Goal: Browse casually: Explore the website without a specific task or goal

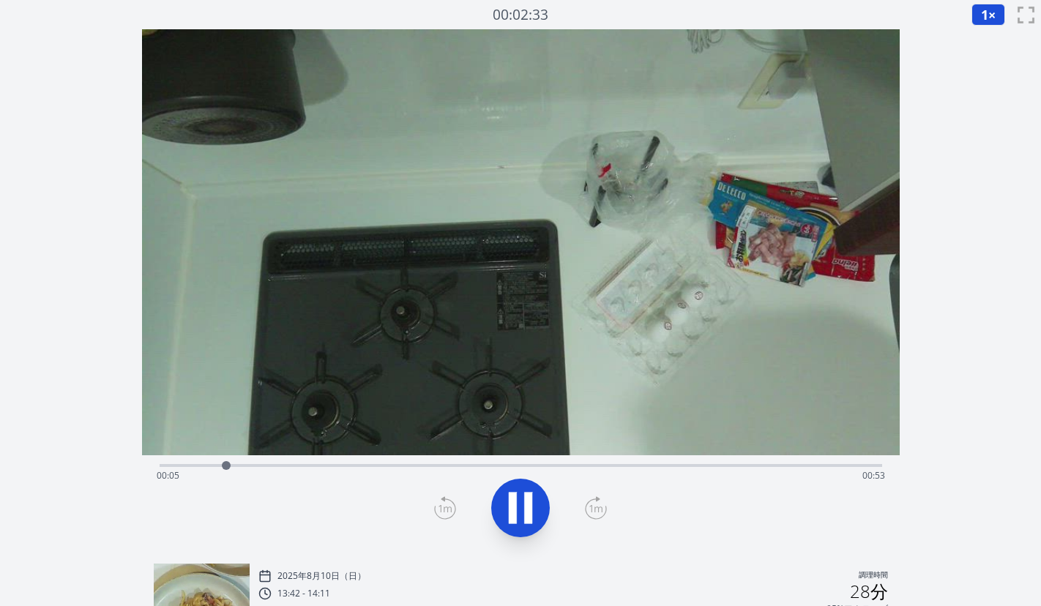
click at [597, 504] on icon at bounding box center [596, 507] width 22 height 23
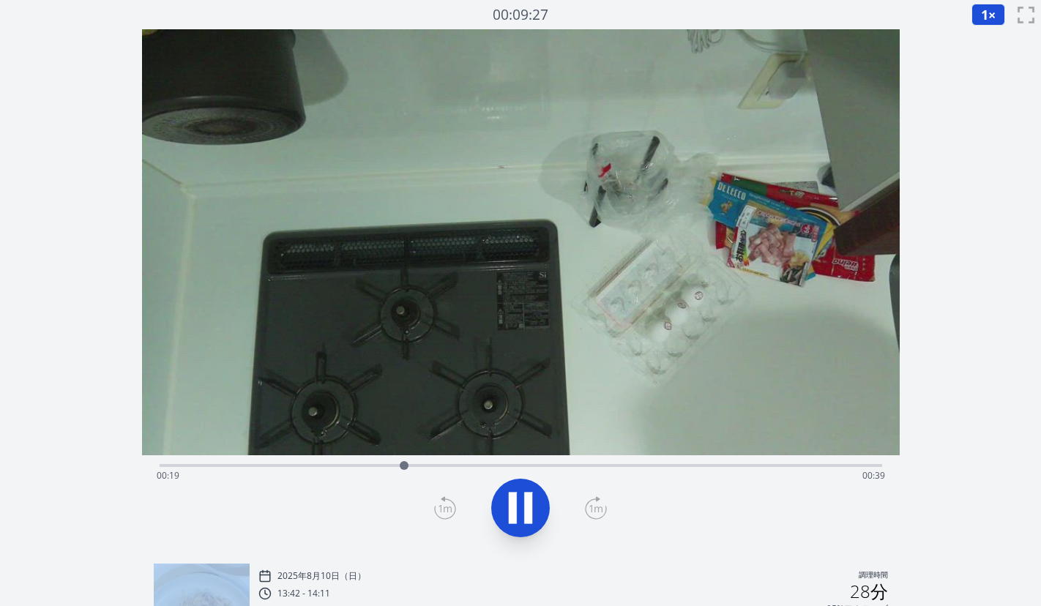
click at [597, 504] on icon at bounding box center [596, 507] width 22 height 23
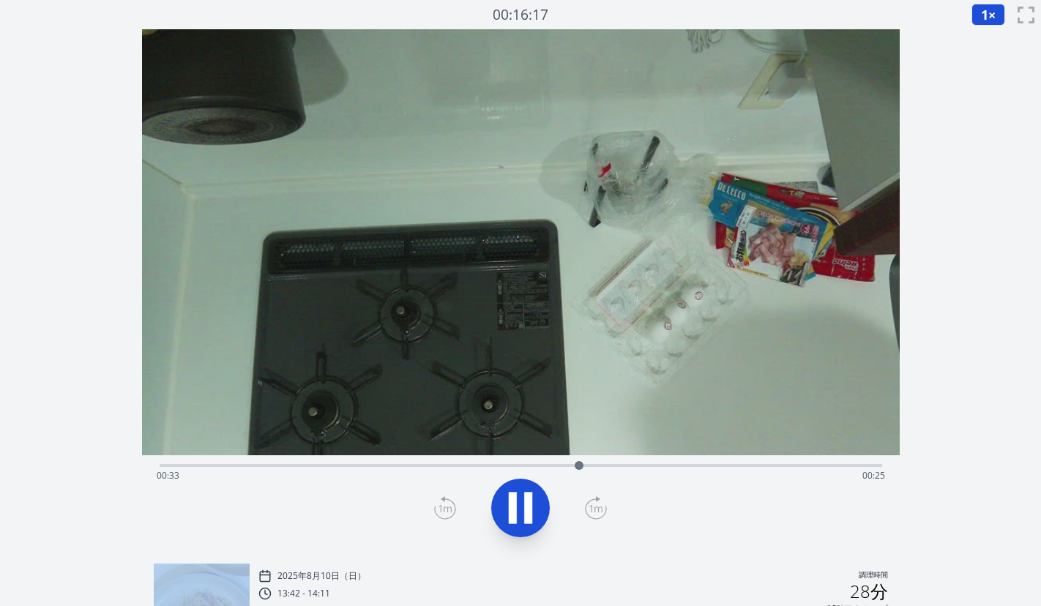
click at [597, 504] on icon at bounding box center [596, 507] width 22 height 23
click at [444, 508] on icon at bounding box center [445, 507] width 22 height 23
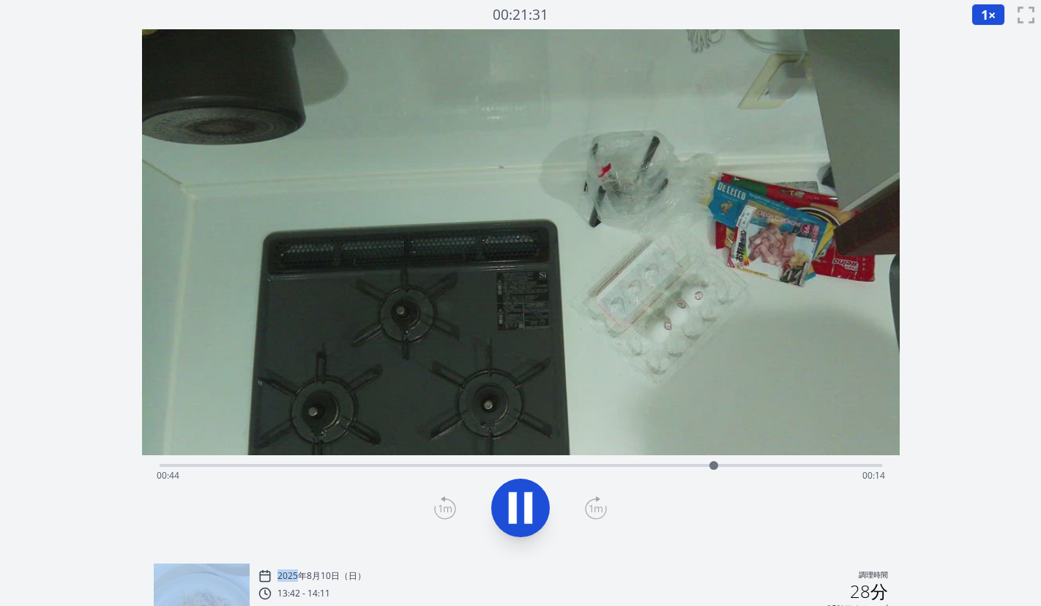
click at [444, 508] on icon at bounding box center [445, 507] width 22 height 23
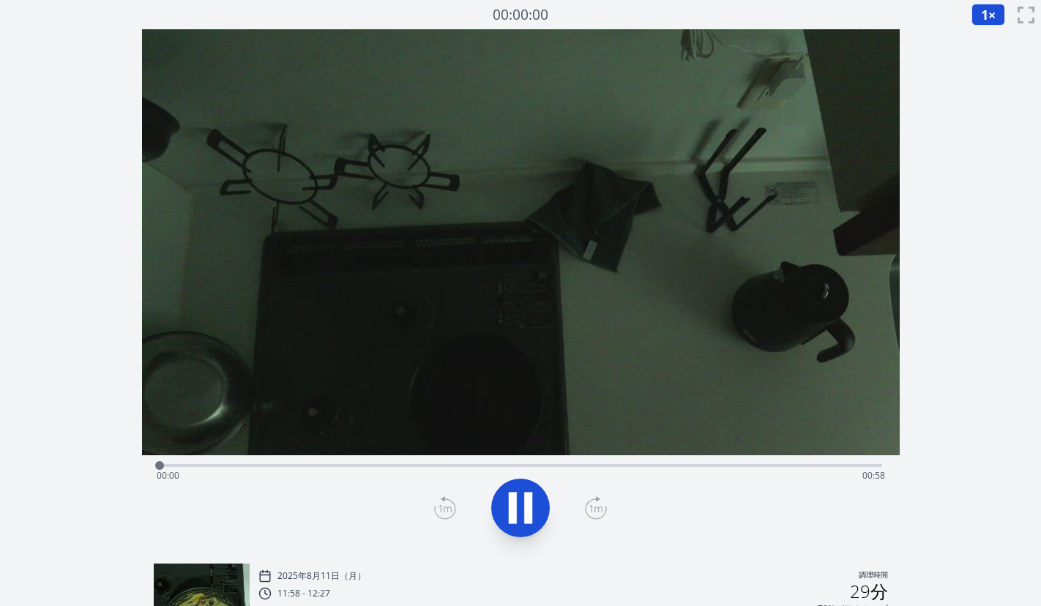
click at [279, 464] on div "経過時間: 00:00 残り時間: 00:58" at bounding box center [521, 475] width 728 height 23
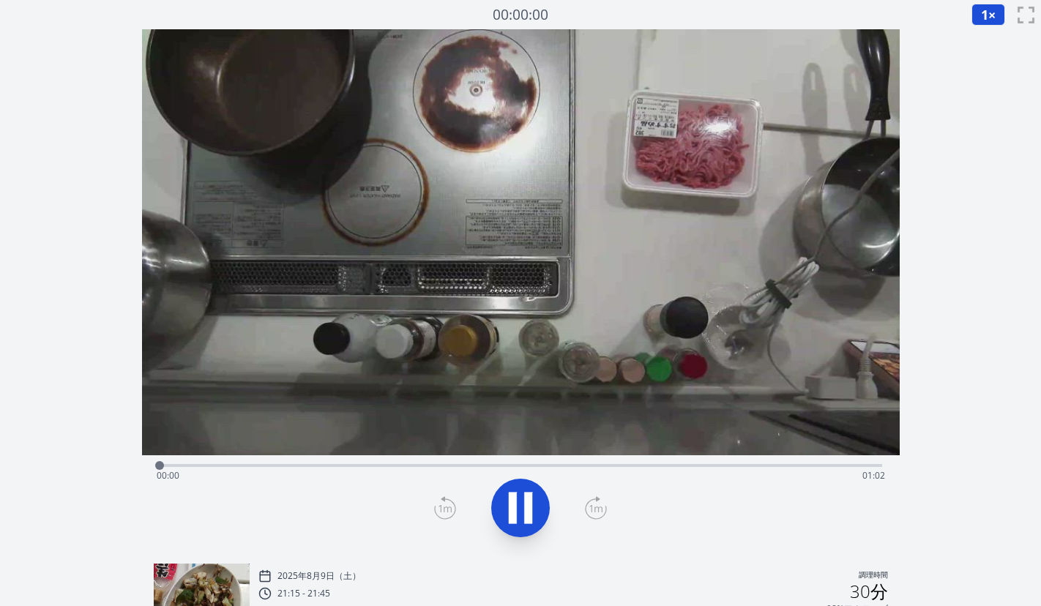
click at [285, 465] on div "経過時間: 00:00 残り時間: 01:02" at bounding box center [521, 475] width 728 height 23
click at [692, 465] on div "経過時間: 00:58 残り時間: 00:03" at bounding box center [521, 475] width 728 height 23
click at [576, 463] on div "経過時間: 00:46 残り時間: 00:15" at bounding box center [521, 464] width 722 height 18
click at [541, 463] on div "経過時間: 00:35 残り時間: 00:26" at bounding box center [521, 464] width 722 height 18
click at [508, 466] on div "経過時間: 00:33 残り時間: 00:28" at bounding box center [521, 475] width 728 height 23
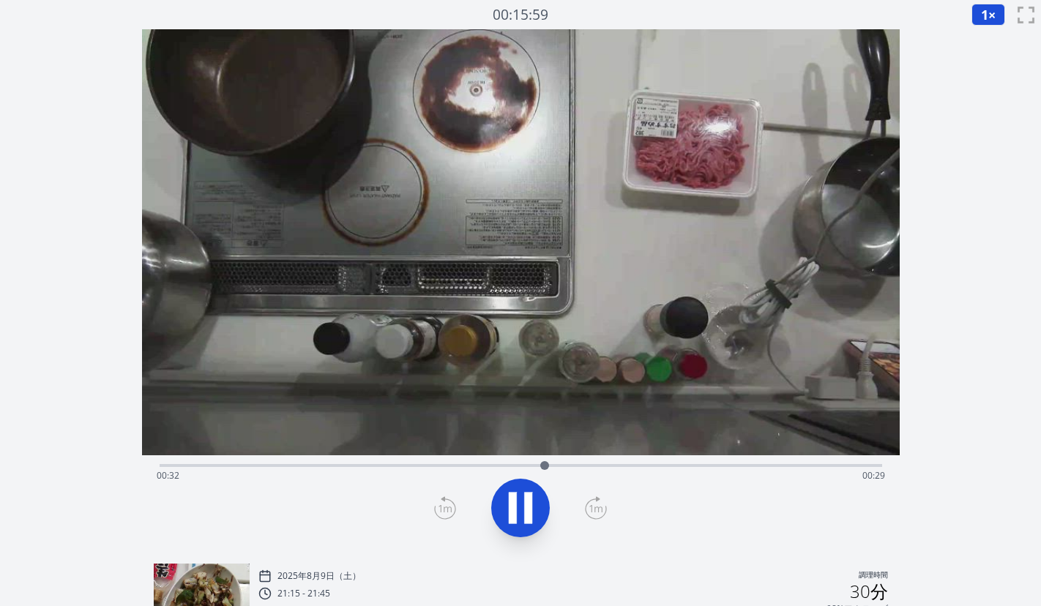
click at [452, 465] on div "経過時間: 00:32 残り時間: 00:29" at bounding box center [521, 475] width 728 height 23
click at [388, 465] on div "経過時間: 00:50 残り時間: 00:11" at bounding box center [521, 475] width 728 height 23
click at [408, 464] on div "経過時間: 00:24 残り時間: 00:37" at bounding box center [521, 475] width 728 height 23
click at [340, 464] on div "経過時間: 00:27 残り時間: 00:34" at bounding box center [521, 475] width 728 height 23
click at [324, 465] on div "経過時間: 00:24 残り時間: 00:37" at bounding box center [521, 475] width 728 height 23
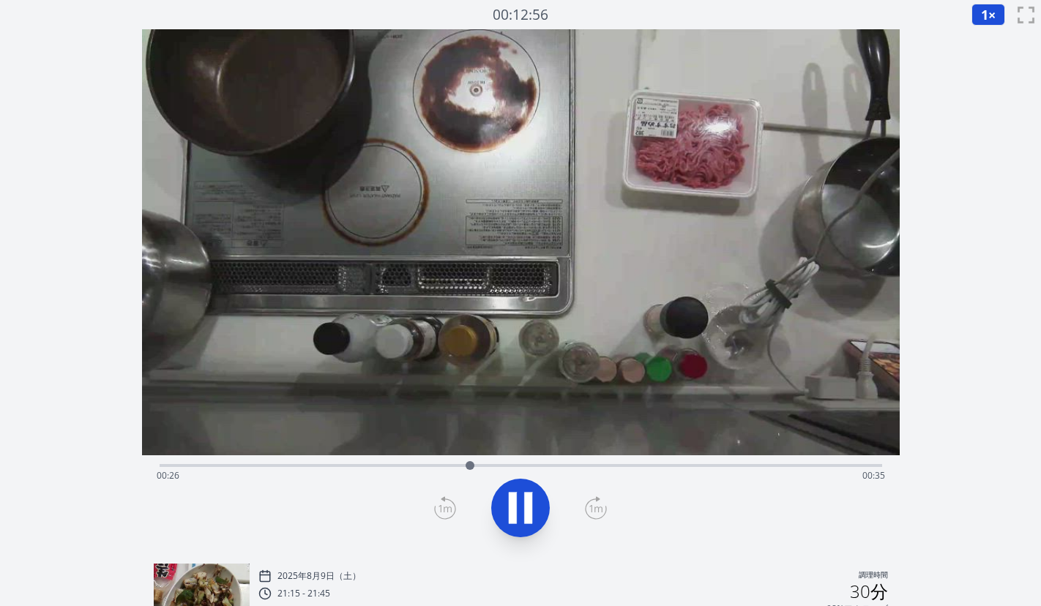
click at [409, 465] on div "経過時間: 00:26 残り時間: 00:35" at bounding box center [521, 475] width 728 height 23
click at [400, 465] on div "経過時間: 00:21 残り時間: 00:40" at bounding box center [521, 475] width 728 height 23
click at [382, 464] on div "経過時間: 00:20 残り時間: 00:41" at bounding box center [521, 475] width 728 height 23
click at [367, 464] on div "経過時間: 00:19 残り時間: 00:42" at bounding box center [521, 475] width 728 height 23
click at [358, 465] on div "経過時間: 00:19 残り時間: 00:42" at bounding box center [521, 475] width 728 height 23
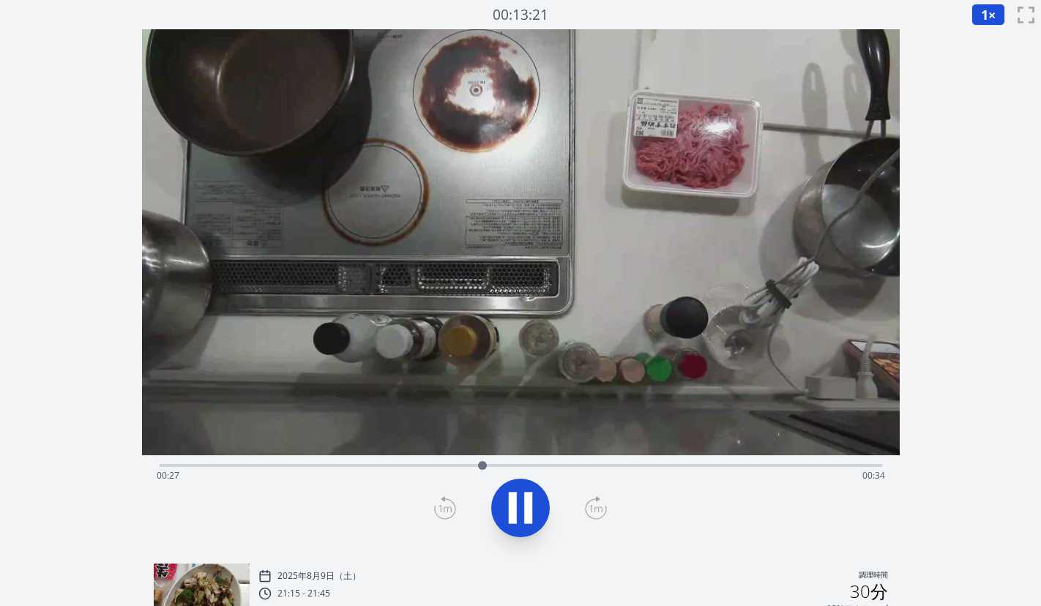
click at [368, 468] on div "経過時間: 00:27 残り時間: 00:34" at bounding box center [521, 475] width 728 height 23
click at [395, 465] on div "経過時間: 00:30 残り時間: 00:31" at bounding box center [521, 475] width 728 height 23
